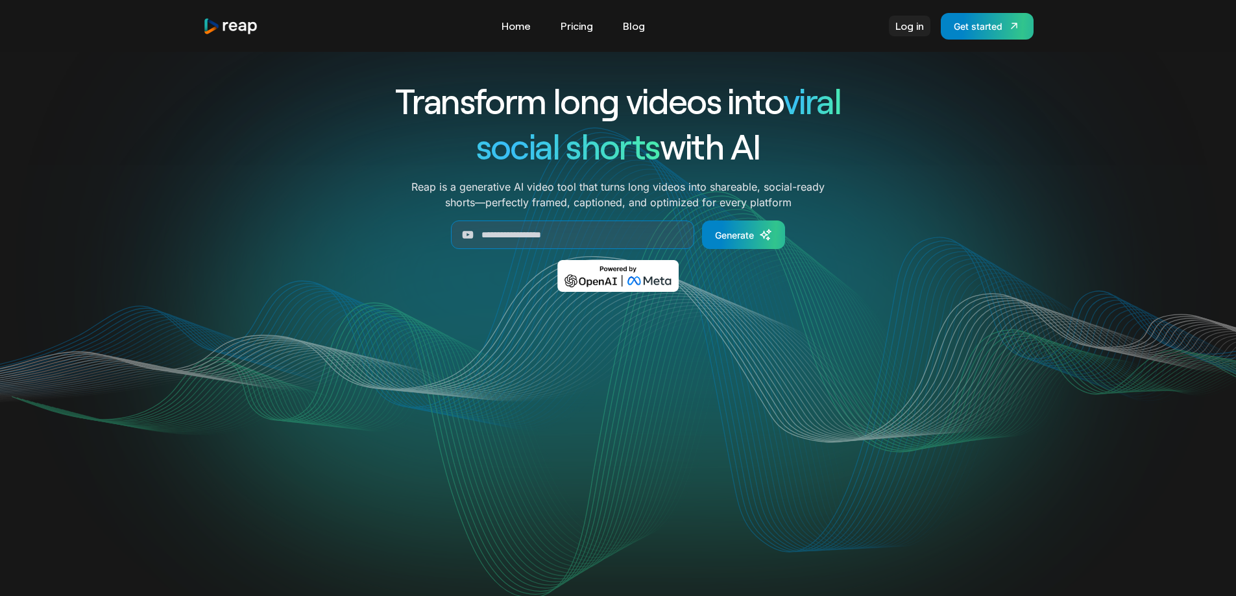
click at [914, 27] on link "Log in" at bounding box center [910, 26] width 42 height 21
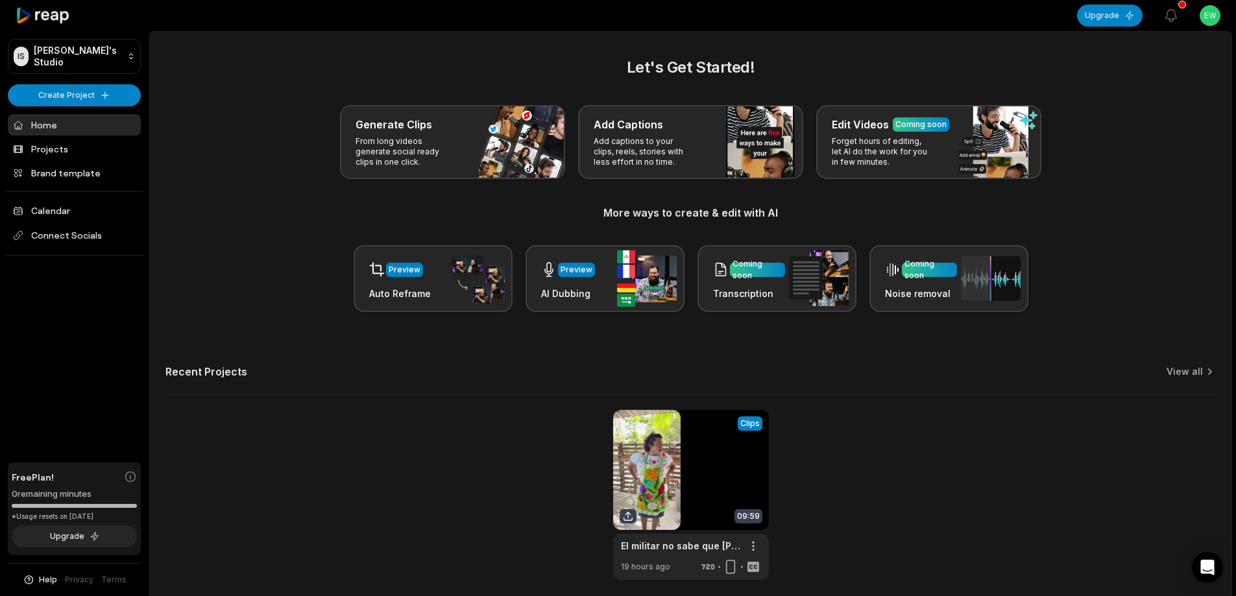
click at [1214, 15] on html "IS Ikjyr's Studio Create Project Home Projects Brand template Calendar Connect …" at bounding box center [618, 298] width 1236 height 596
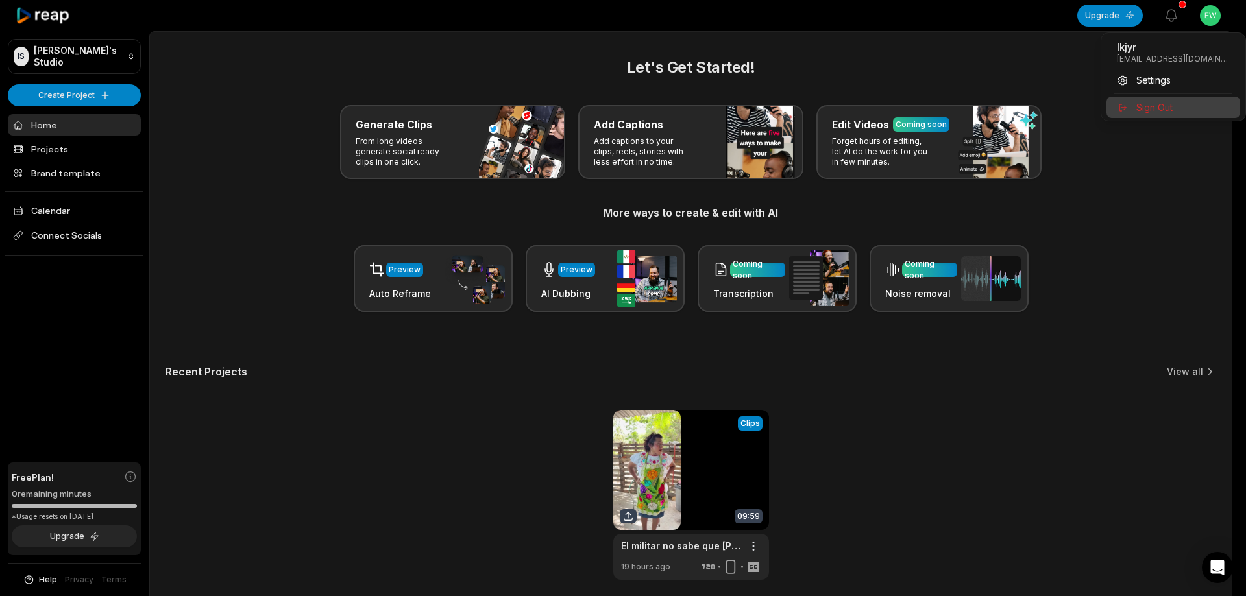
click at [1139, 108] on span "Sign Out" at bounding box center [1154, 108] width 36 height 14
